Goal: Transaction & Acquisition: Purchase product/service

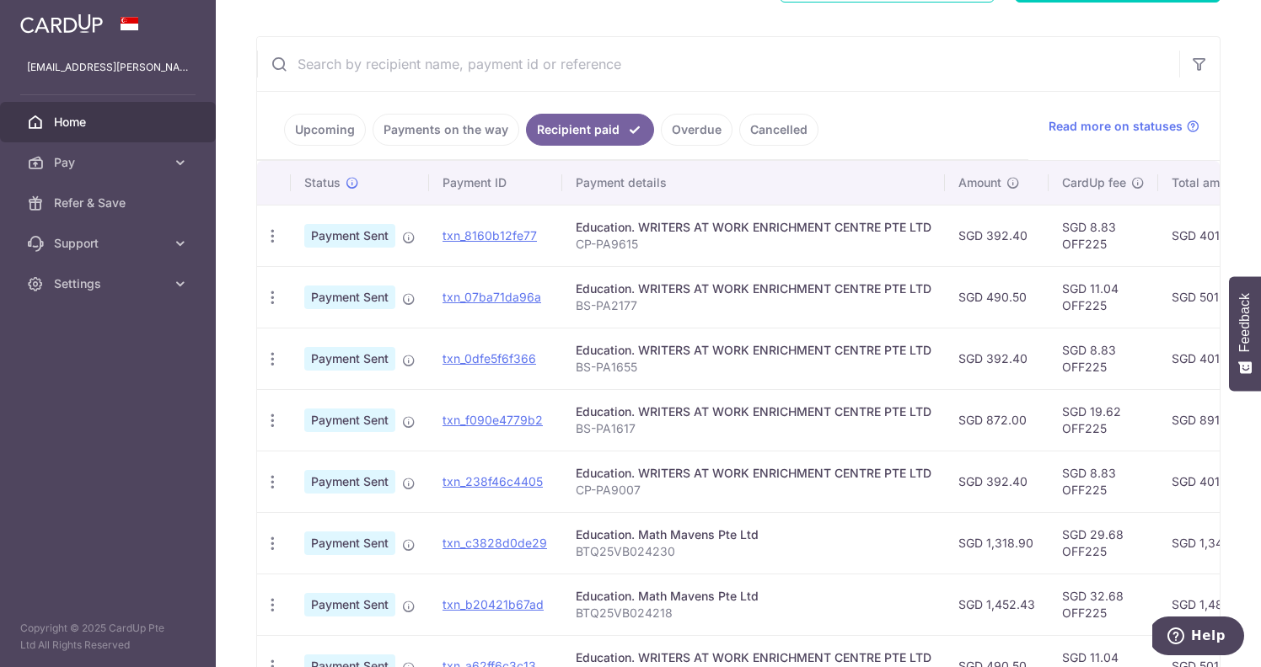
scroll to position [573, 0]
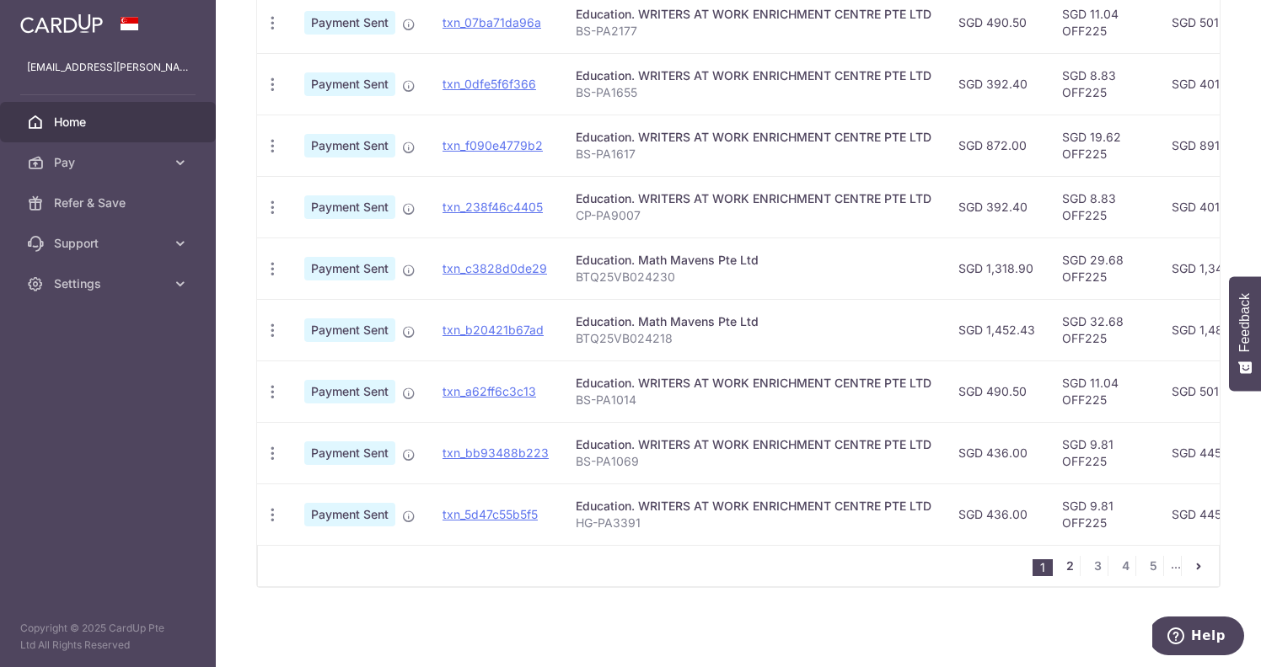
click at [1064, 565] on link "2" at bounding box center [1069, 566] width 20 height 20
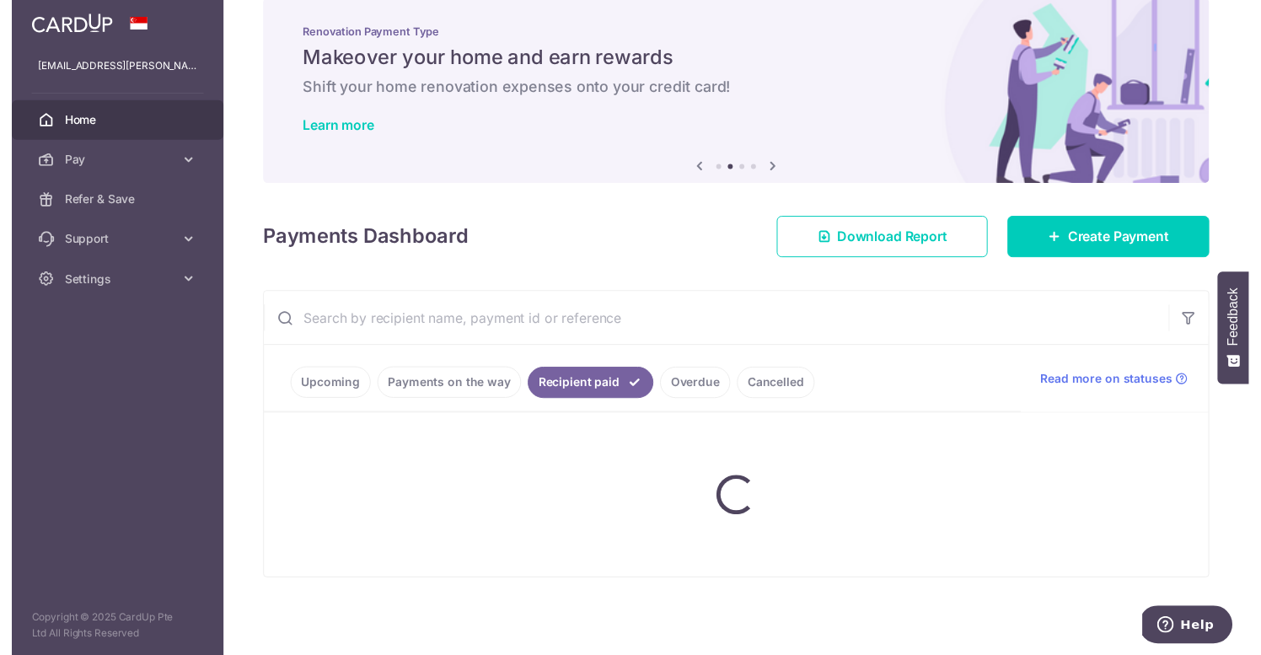
scroll to position [0, 0]
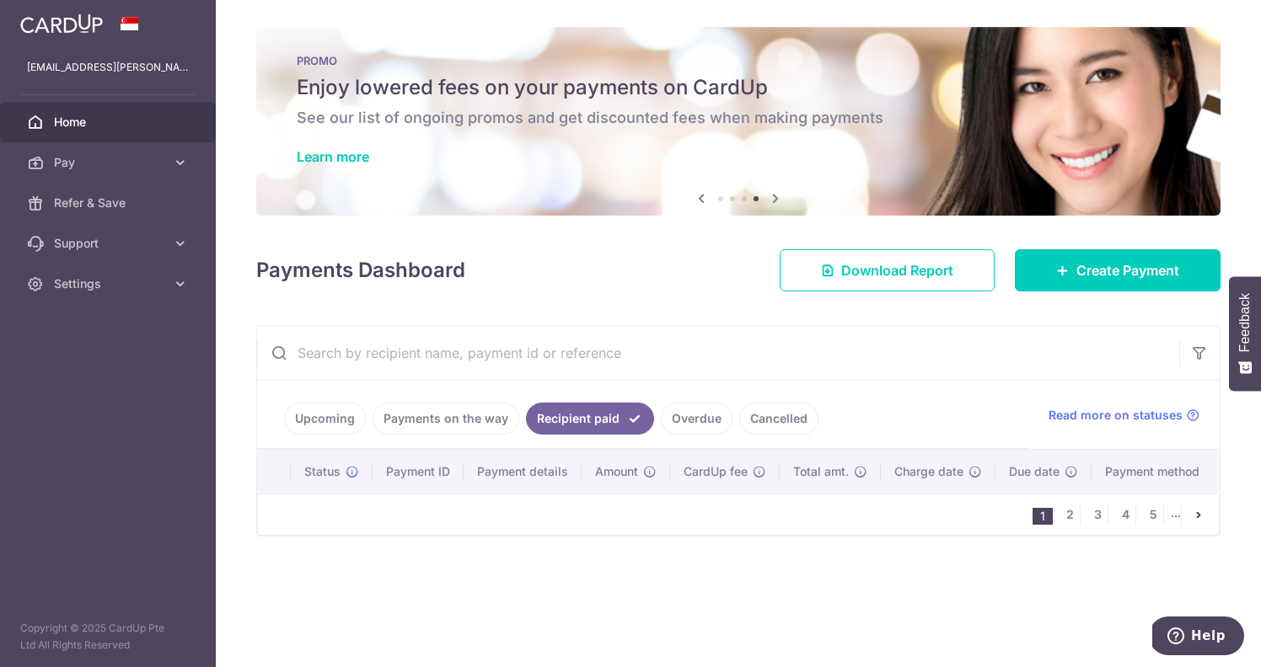
click at [980, 342] on input "text" at bounding box center [718, 353] width 922 height 54
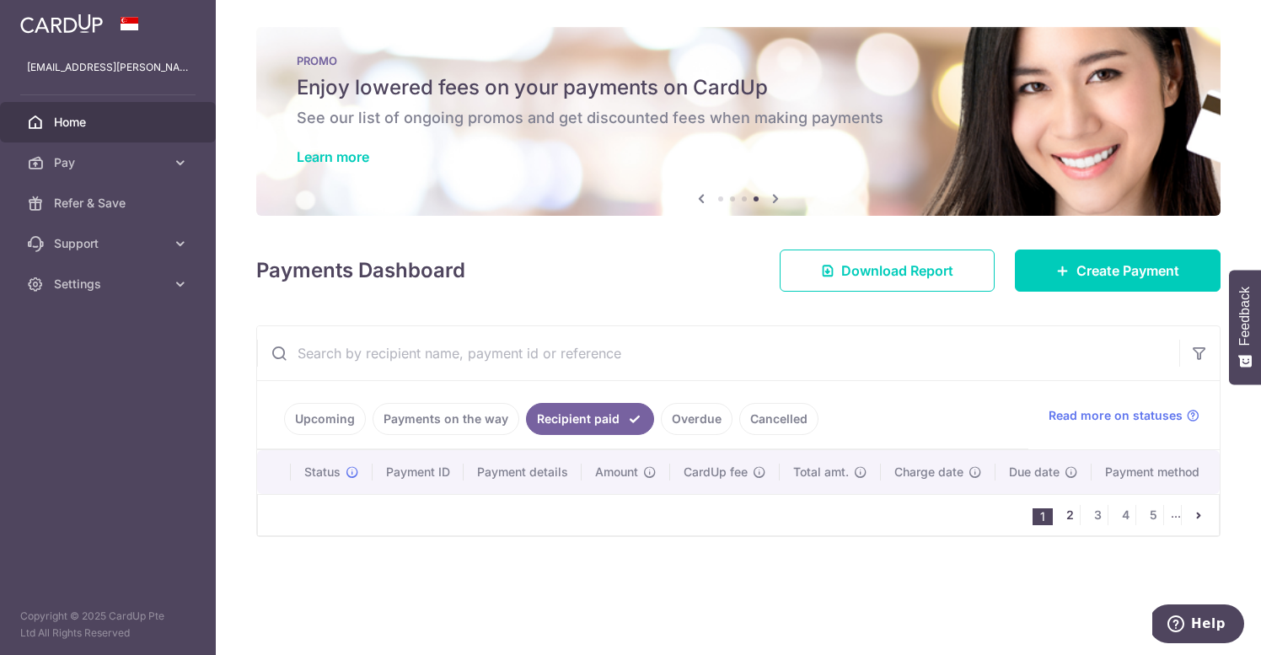
click at [1067, 515] on link "2" at bounding box center [1069, 515] width 20 height 20
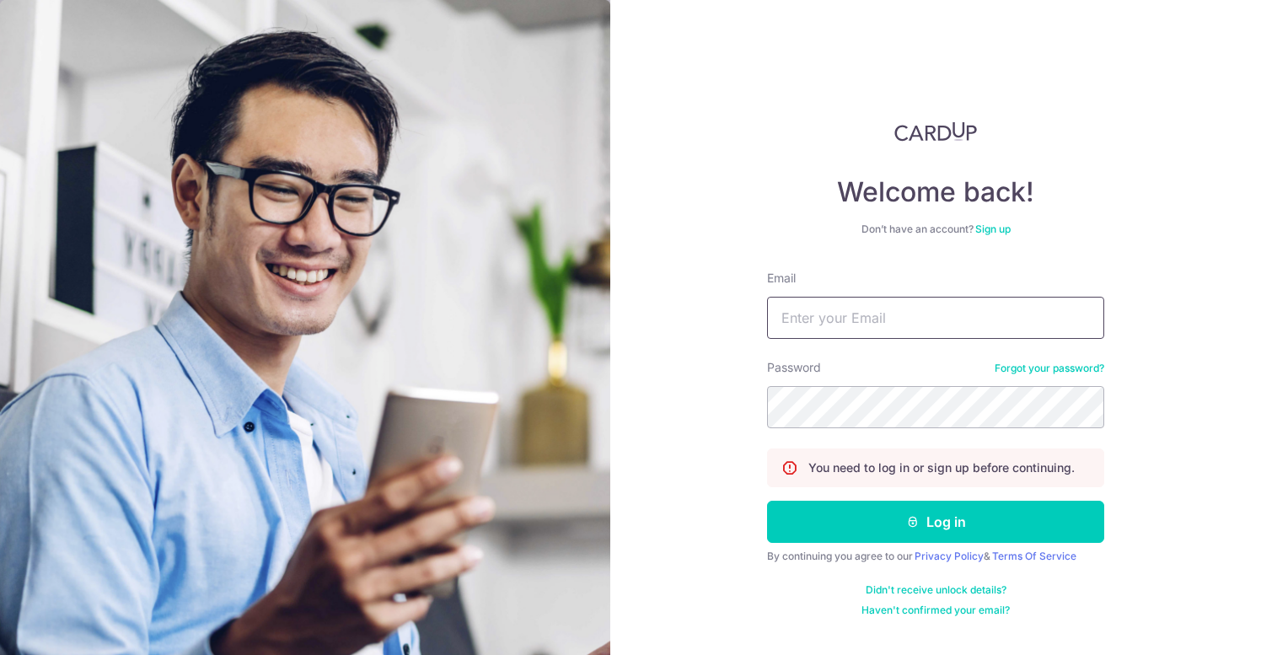
type input "[EMAIL_ADDRESS][PERSON_NAME][DOMAIN_NAME]"
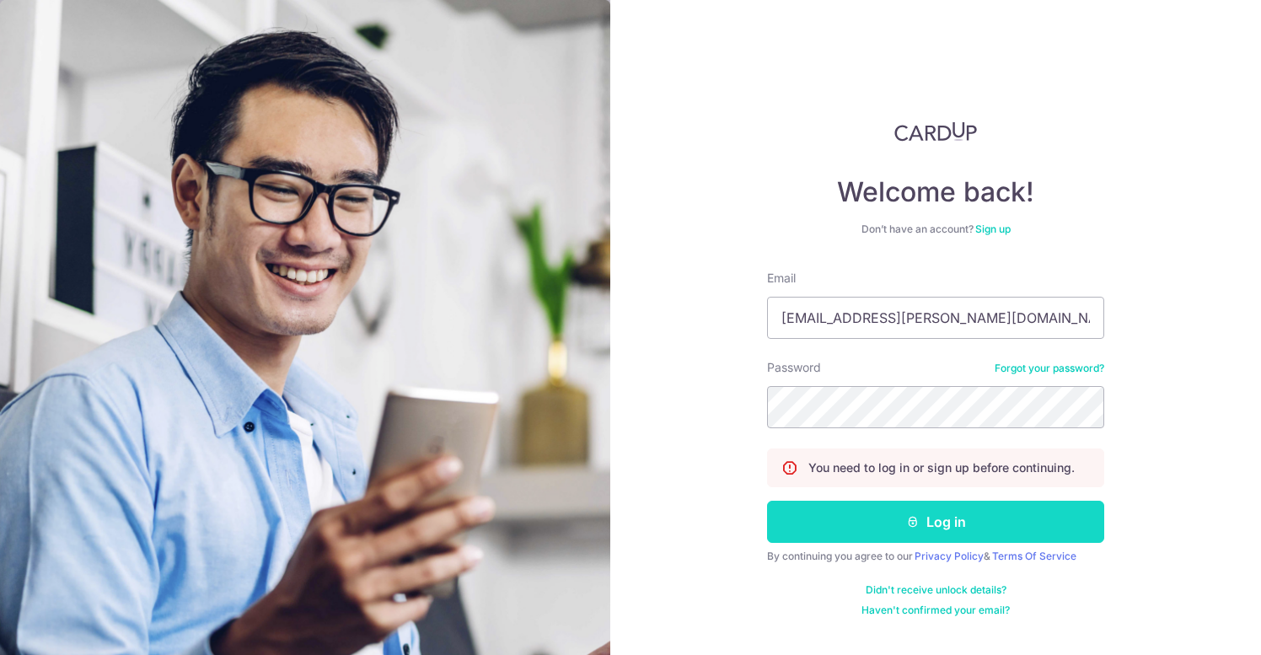
click at [976, 519] on button "Log in" at bounding box center [935, 522] width 337 height 42
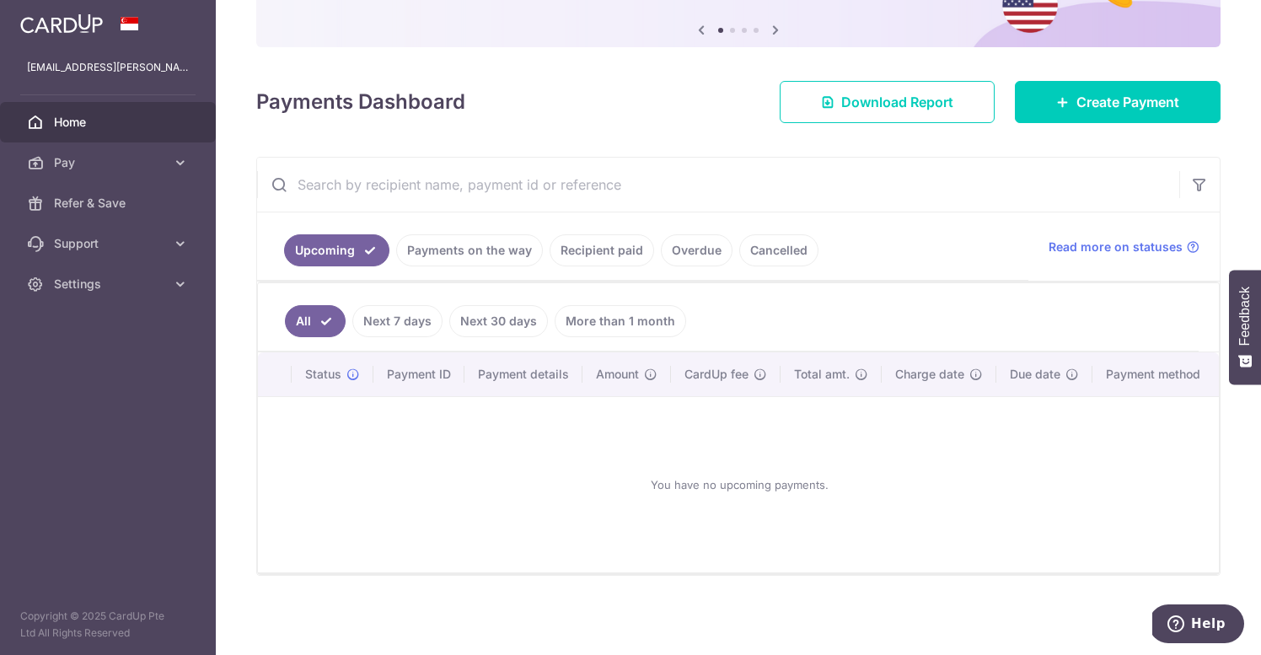
click at [589, 248] on link "Recipient paid" at bounding box center [601, 250] width 104 height 32
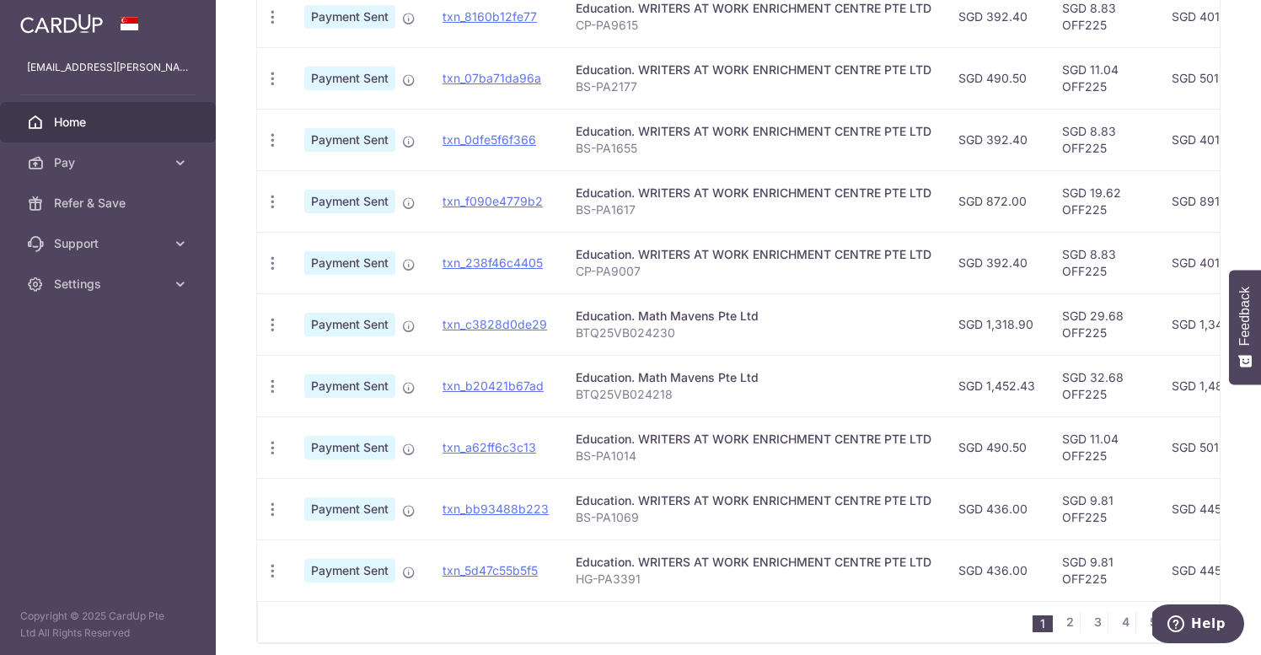
scroll to position [539, 0]
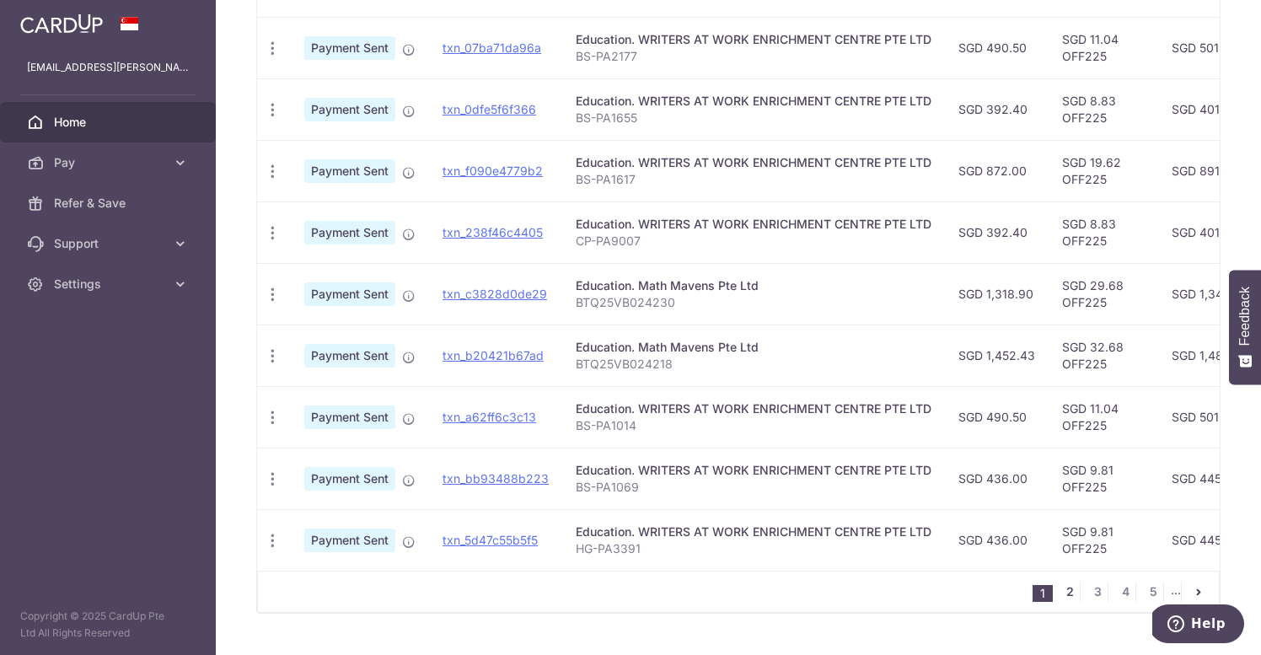
click at [1059, 602] on link "2" at bounding box center [1069, 591] width 20 height 20
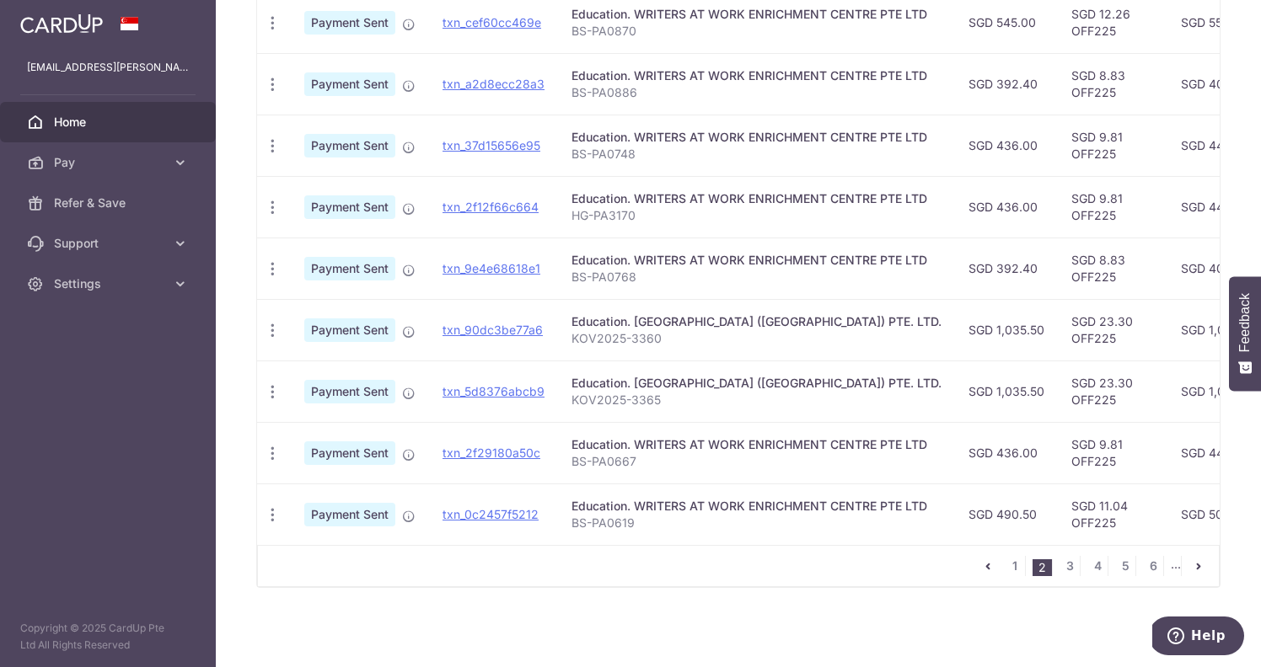
scroll to position [0, 0]
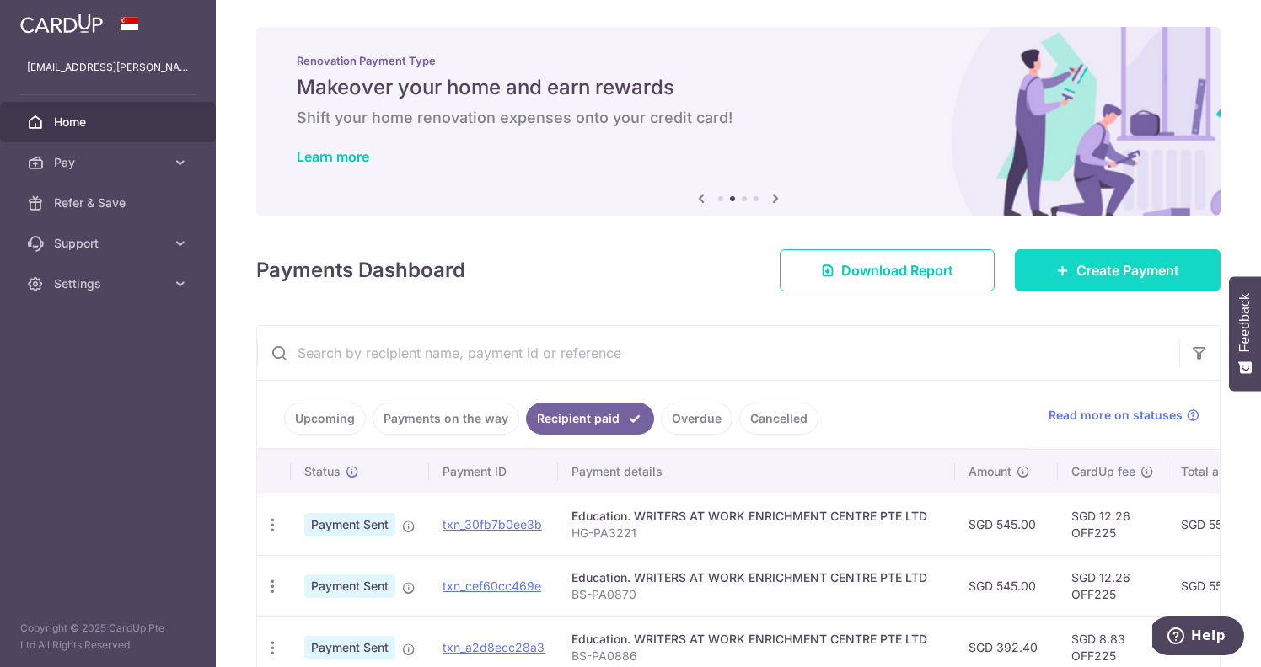
click at [1076, 266] on span "Create Payment" at bounding box center [1127, 270] width 103 height 20
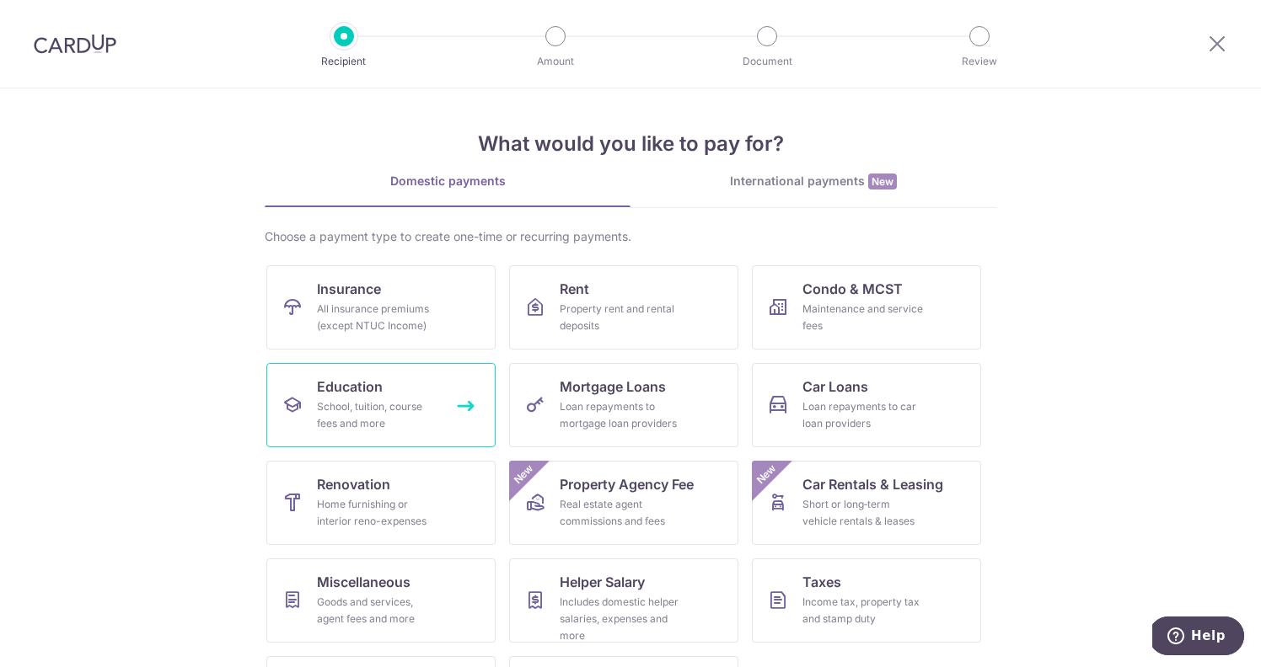
click at [378, 413] on div "School, tuition, course fees and more" at bounding box center [377, 416] width 121 height 34
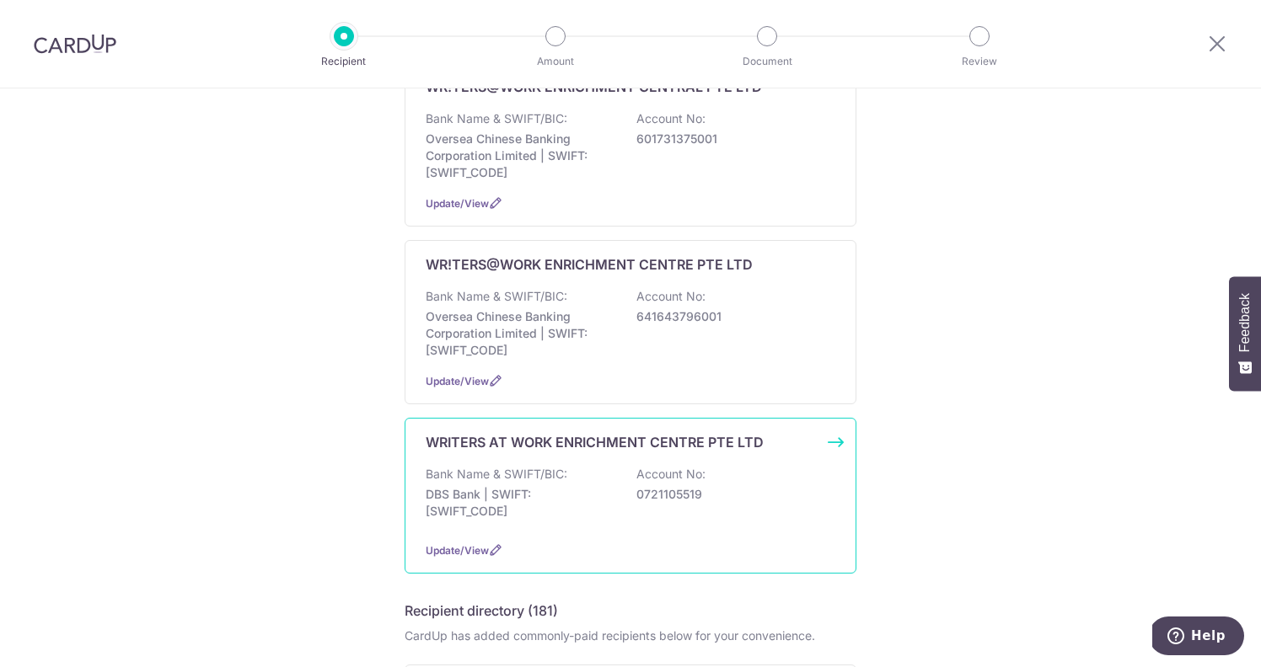
scroll to position [1337, 0]
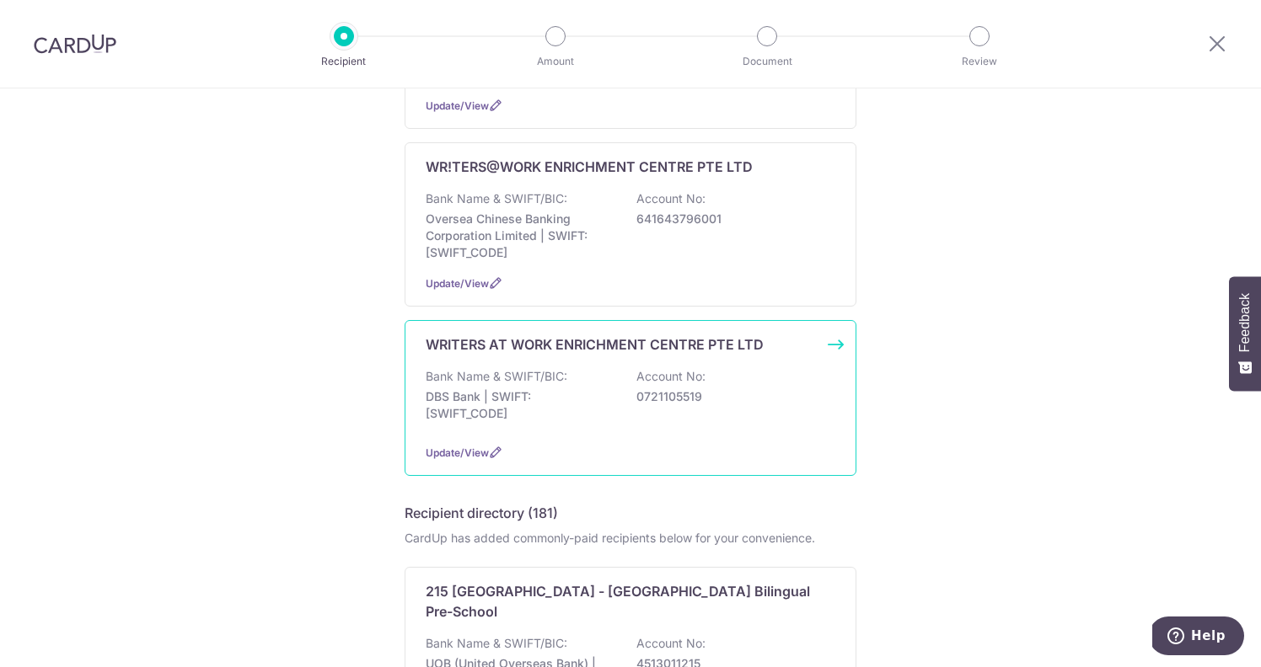
click at [680, 385] on p "Account No:" at bounding box center [670, 376] width 69 height 17
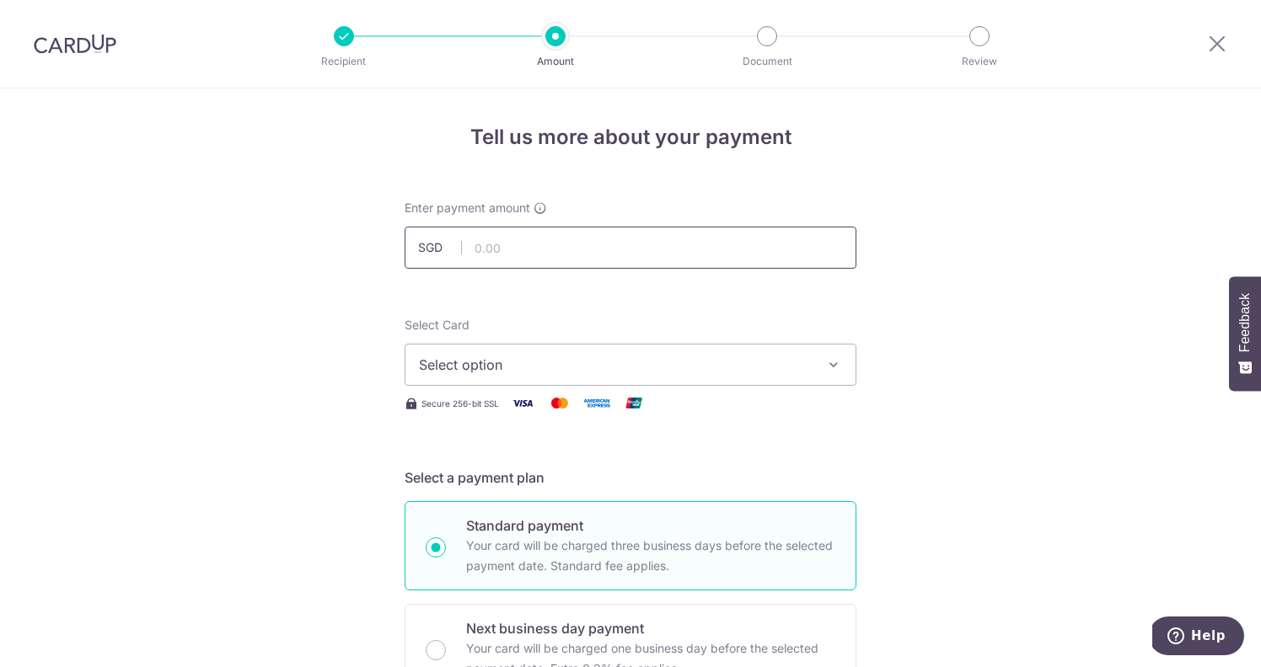
click at [528, 249] on input "text" at bounding box center [631, 248] width 452 height 42
type input "872.00"
click at [653, 361] on span "Select option" at bounding box center [615, 365] width 393 height 20
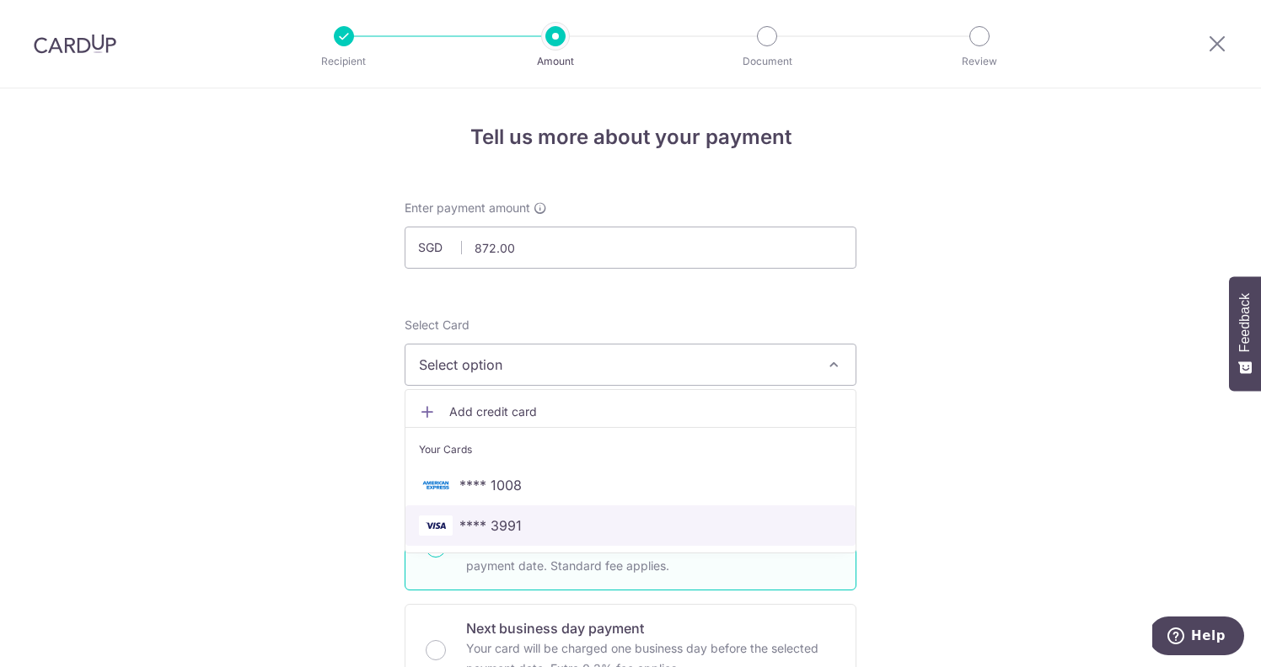
click at [459, 517] on span "**** 3991" at bounding box center [490, 526] width 62 height 20
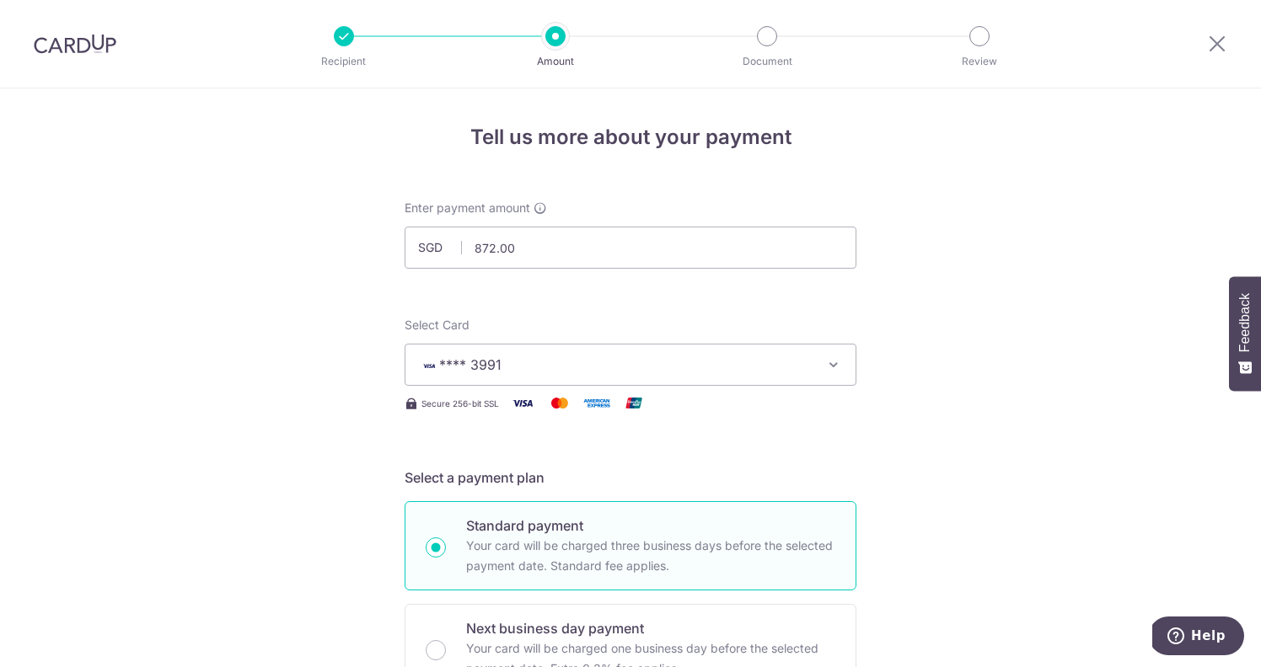
click at [832, 474] on h5 "Select a payment plan" at bounding box center [631, 478] width 452 height 20
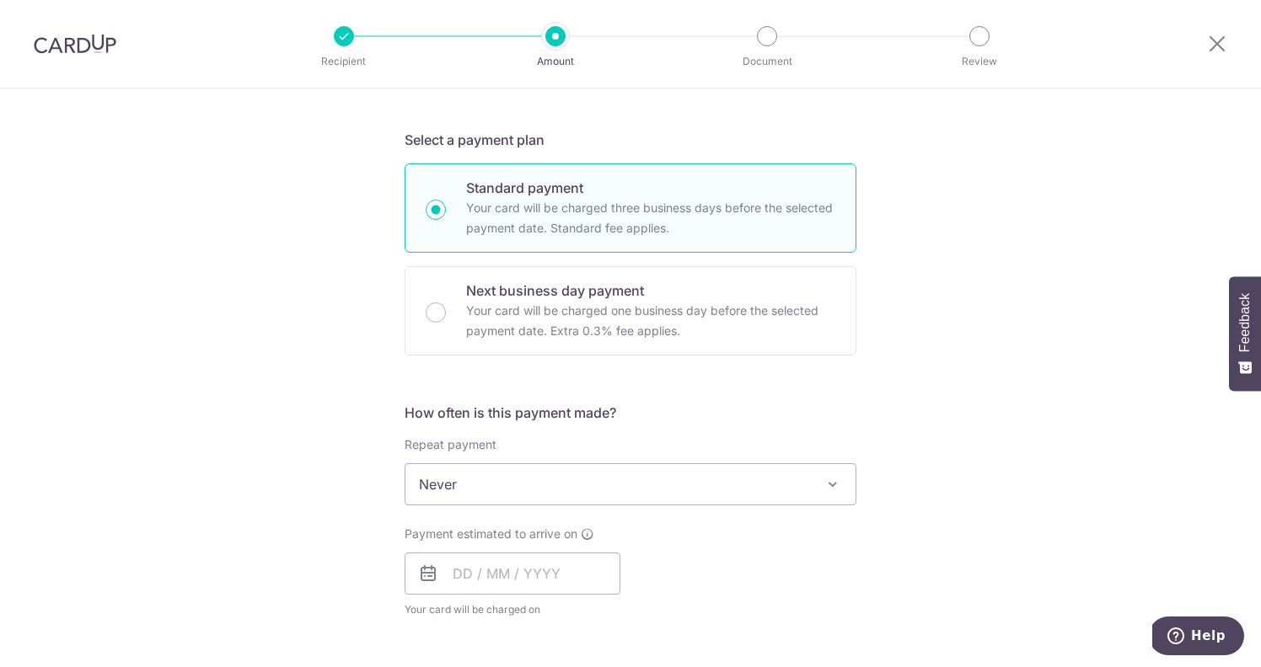
scroll to position [341, 0]
click at [478, 571] on input "text" at bounding box center [513, 570] width 216 height 42
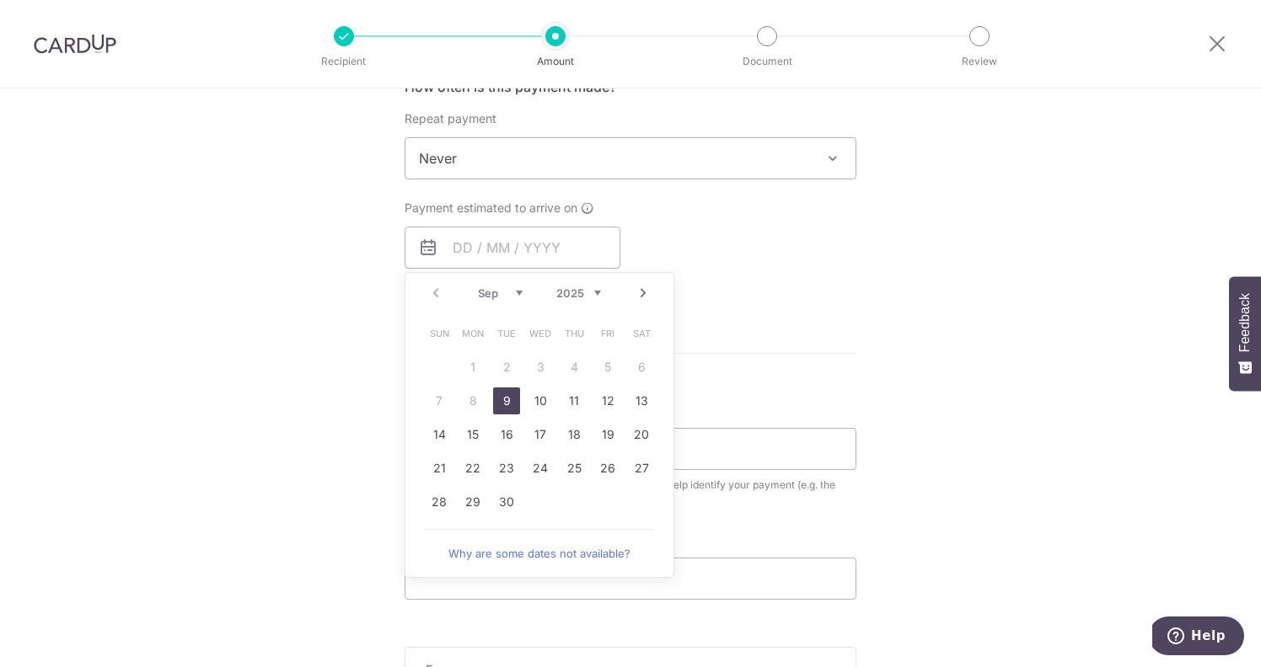
click at [501, 398] on link "9" at bounding box center [506, 401] width 27 height 27
type input "[DATE]"
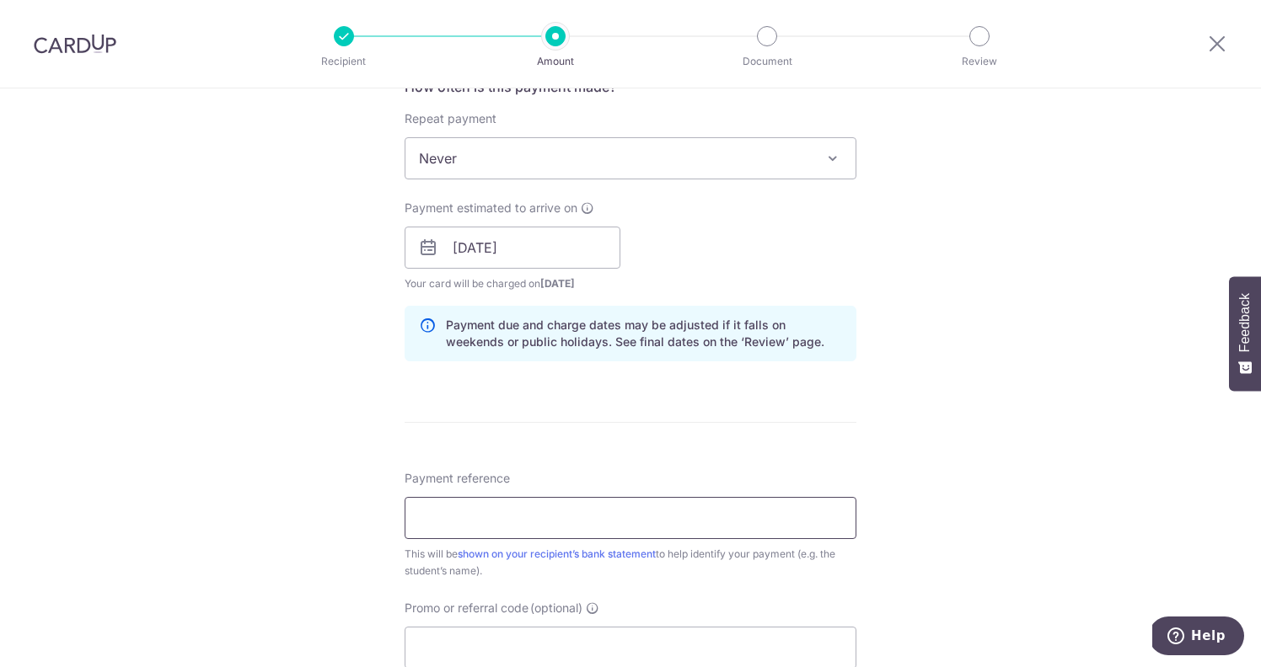
click at [497, 521] on input "Payment reference" at bounding box center [631, 518] width 452 height 42
paste input "HG-PA3479"
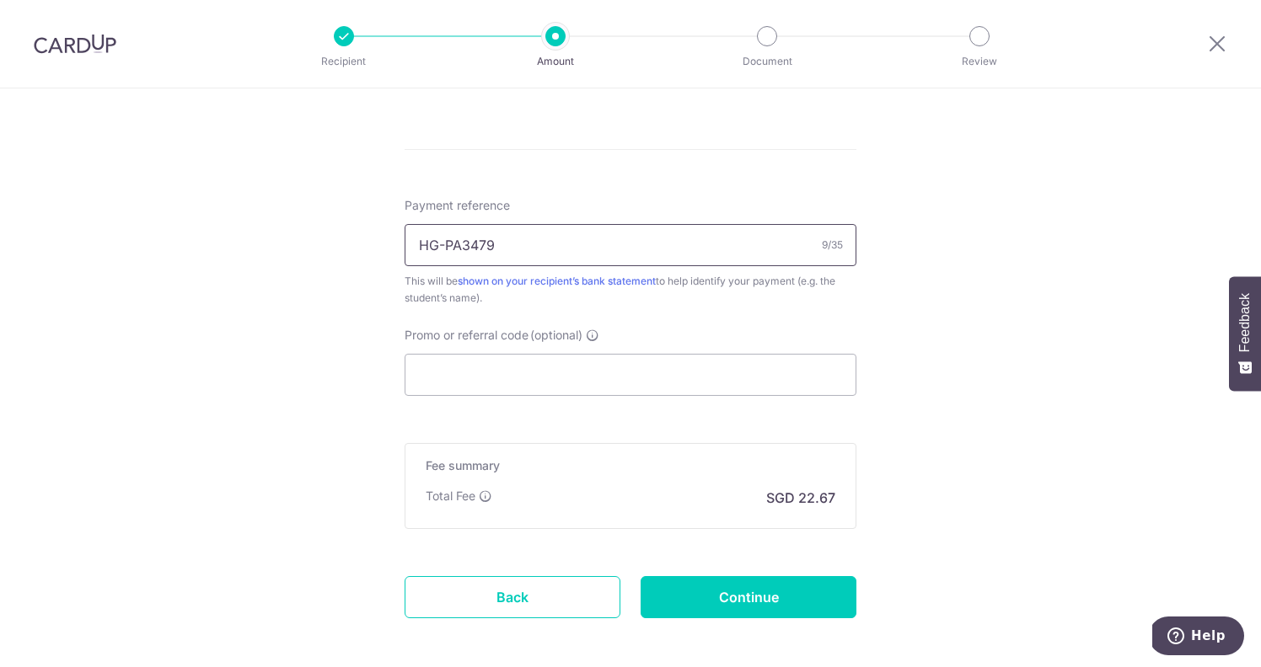
scroll to position [1015, 0]
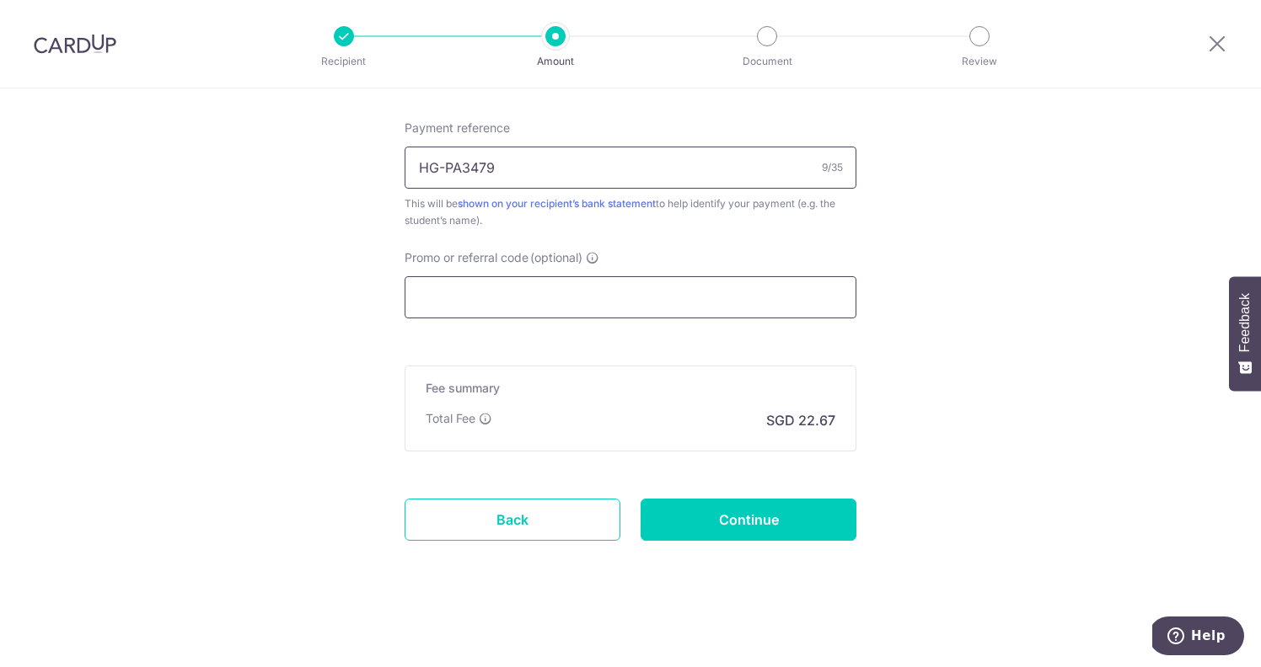
type input "HG-PA3479"
click at [495, 308] on input "Promo or referral code (optional)" at bounding box center [631, 297] width 452 height 42
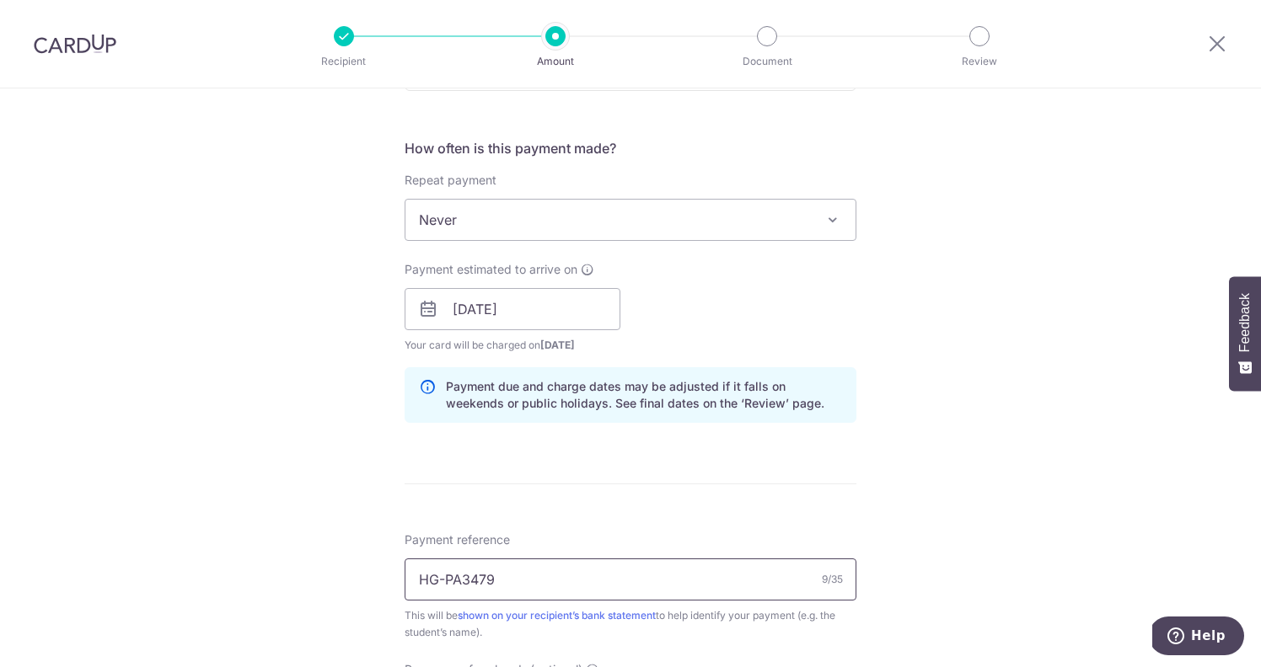
scroll to position [1090, 0]
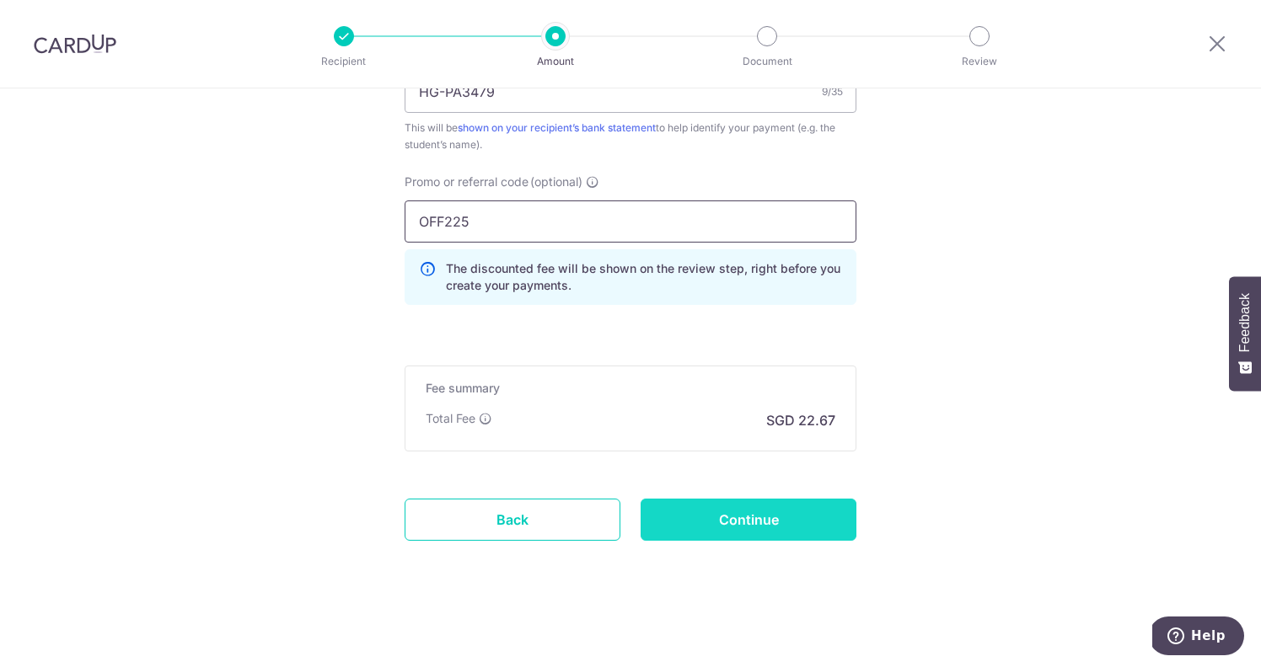
type input "OFF225"
click at [722, 532] on input "Continue" at bounding box center [748, 520] width 216 height 42
type input "Create Schedule"
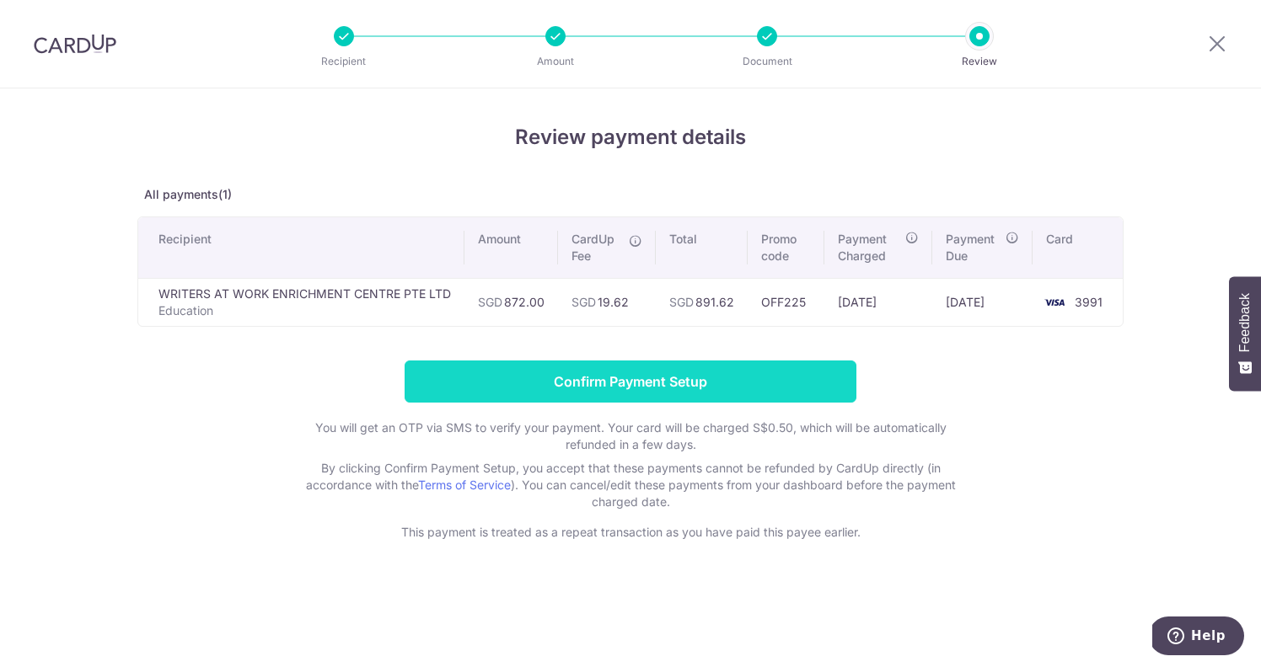
click at [703, 378] on input "Confirm Payment Setup" at bounding box center [631, 382] width 452 height 42
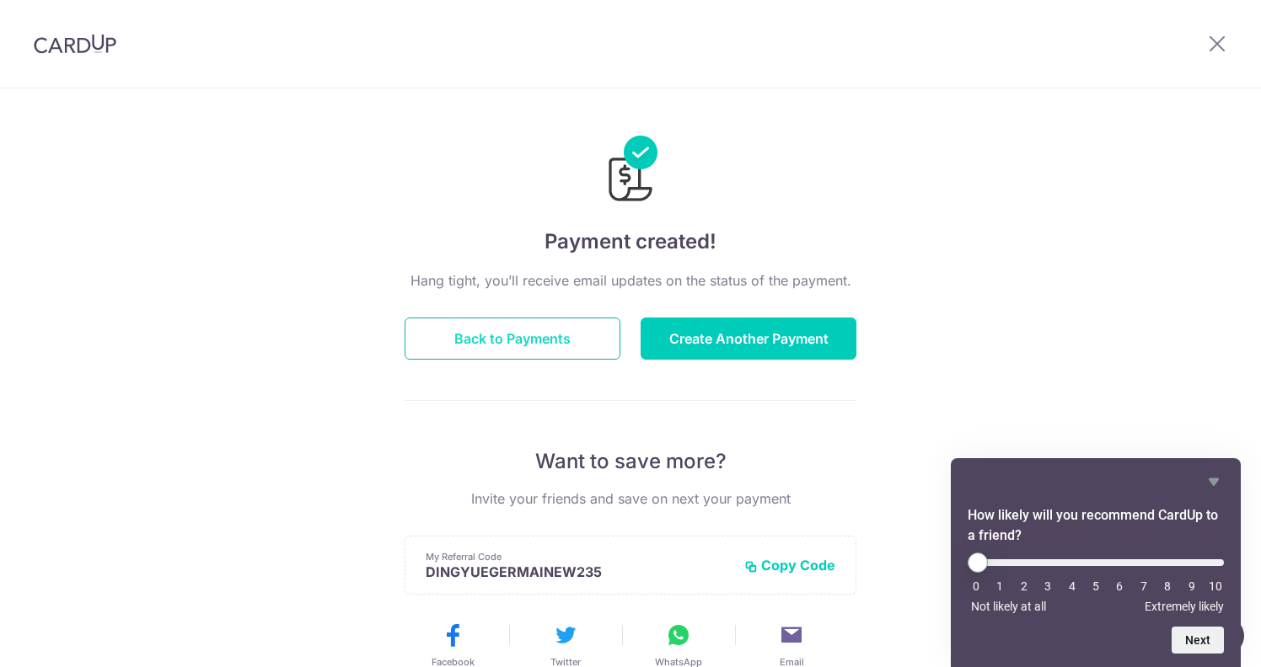
click at [575, 340] on button "Back to Payments" at bounding box center [513, 339] width 216 height 42
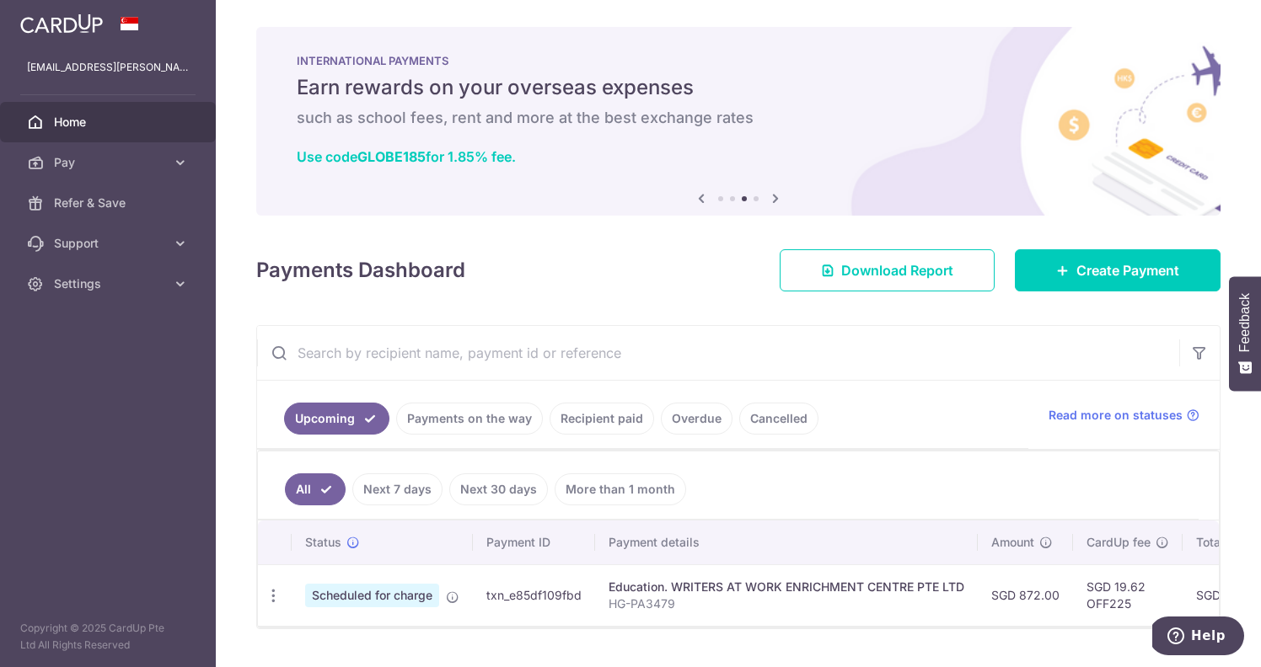
scroll to position [36, 0]
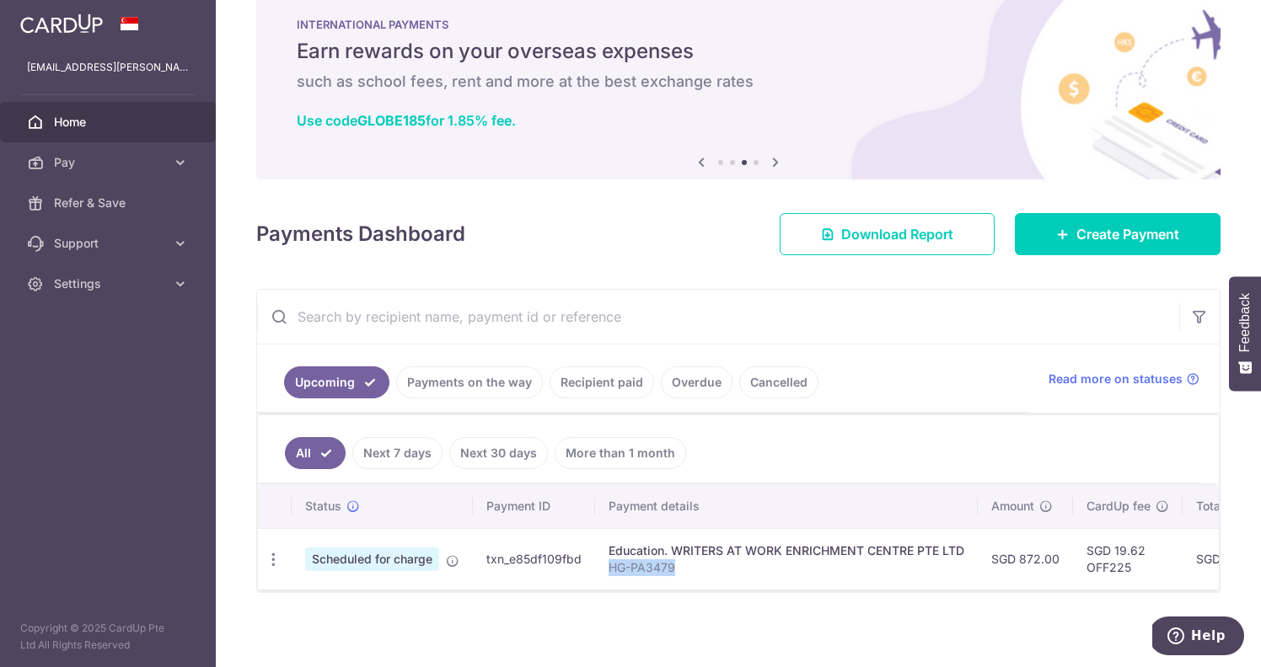
drag, startPoint x: 609, startPoint y: 572, endPoint x: 677, endPoint y: 572, distance: 67.4
click at [677, 572] on p "HG-PA3479" at bounding box center [786, 568] width 356 height 17
copy p "HG-PA3479"
